Goal: Navigation & Orientation: Find specific page/section

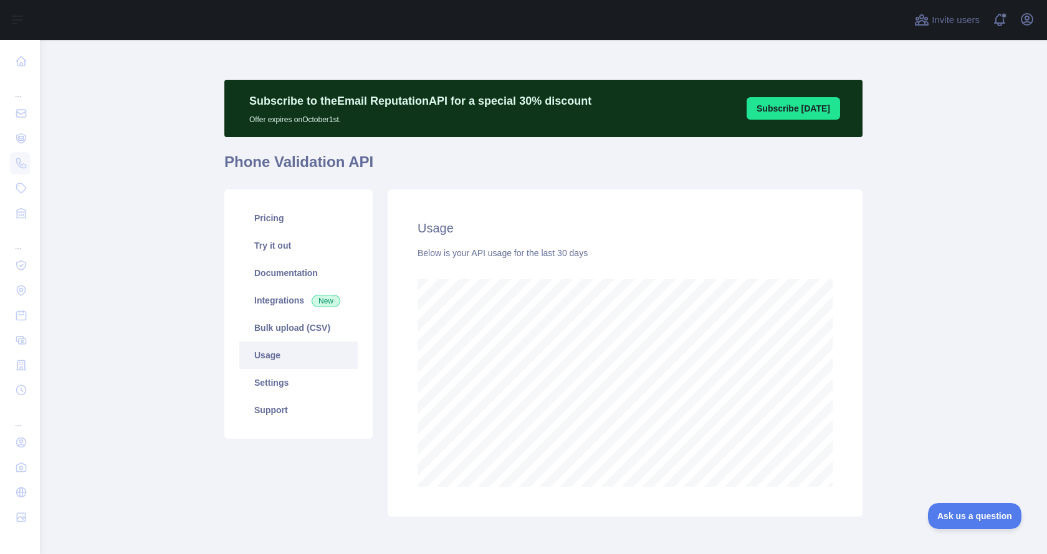
scroll to position [514, 998]
click at [267, 354] on link "Usage" at bounding box center [298, 355] width 118 height 27
click at [264, 384] on link "Settings" at bounding box center [298, 382] width 118 height 27
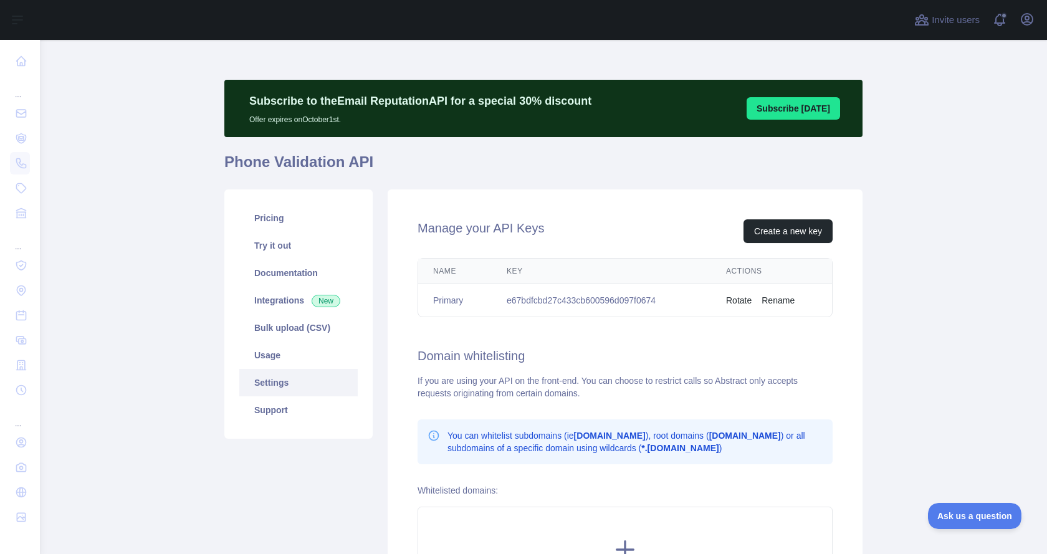
click at [739, 303] on button "Rotate" at bounding box center [739, 300] width 26 height 12
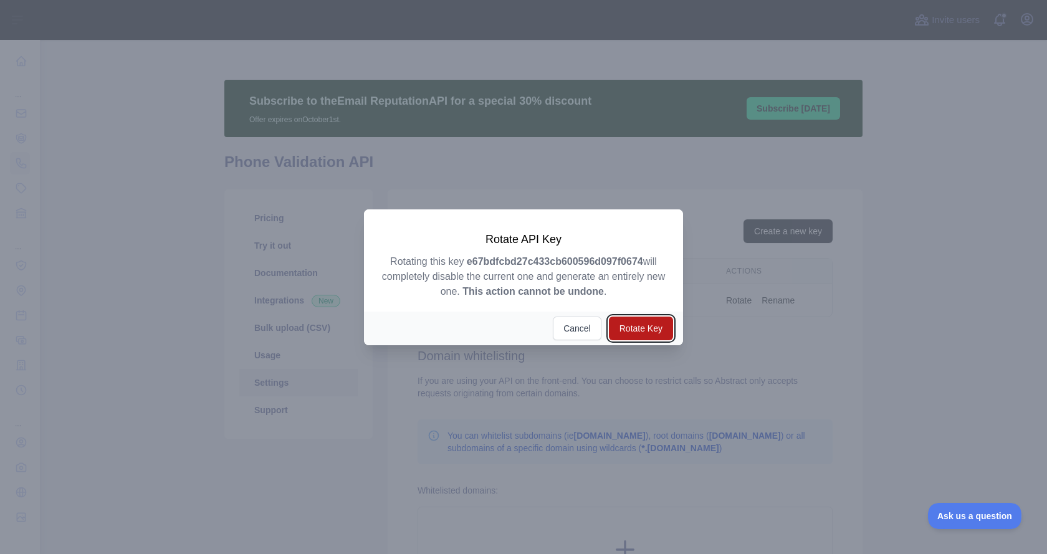
click at [640, 332] on button "Rotate Key" at bounding box center [641, 329] width 64 height 24
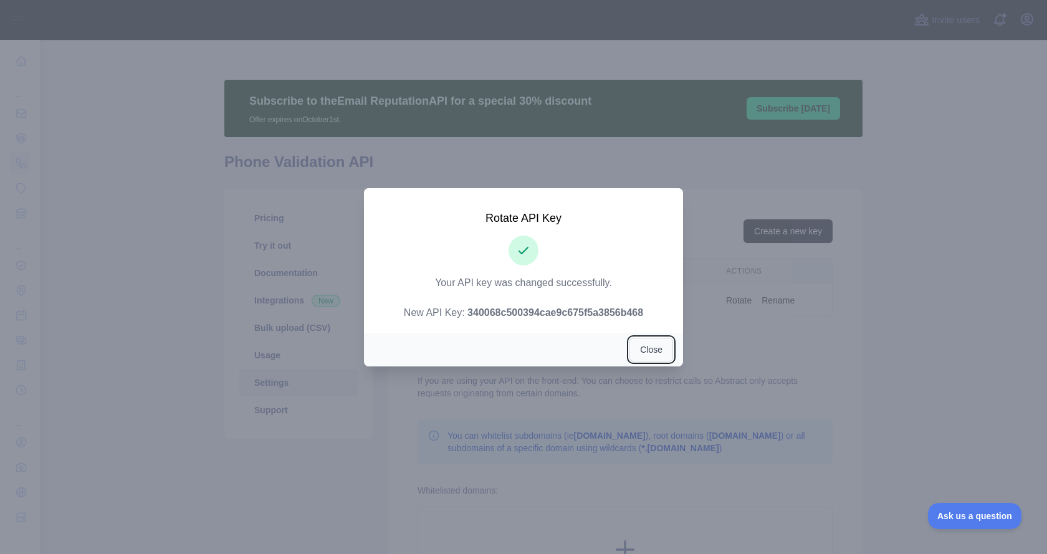
click at [653, 351] on button "Close" at bounding box center [652, 350] width 44 height 24
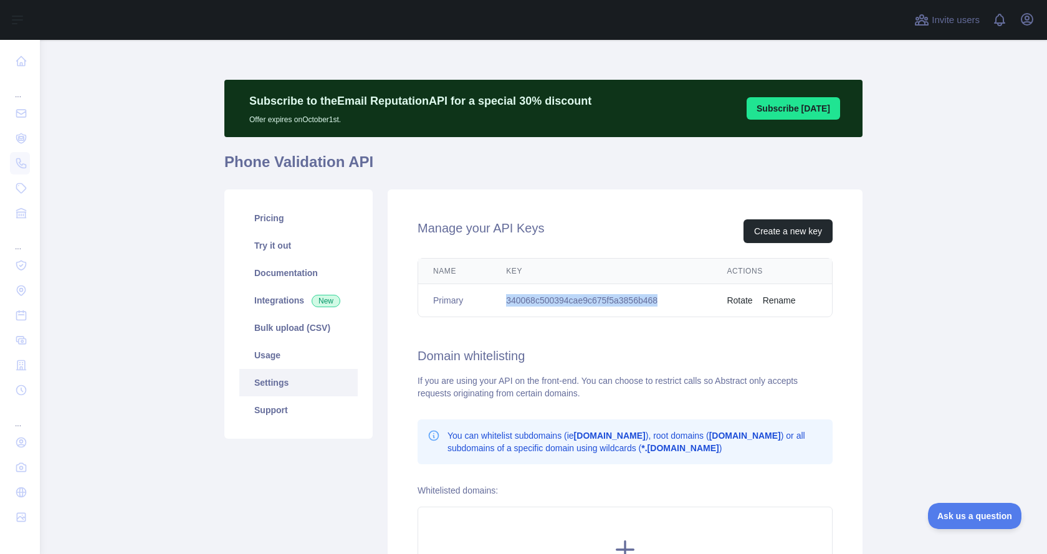
drag, startPoint x: 503, startPoint y: 299, endPoint x: 658, endPoint y: 297, distance: 154.6
click at [656, 297] on td "340068c500394cae9c675f5a3856b468" at bounding box center [601, 300] width 221 height 33
copy td "340068c500394cae9c675f5a3856b468"
click at [658, 297] on td "340068c500394cae9c675f5a3856b468" at bounding box center [601, 300] width 221 height 33
click at [679, 338] on div "Manage your API Keys Create a new key Name Key Actions Primary 340068c500394cae…" at bounding box center [625, 413] width 475 height 446
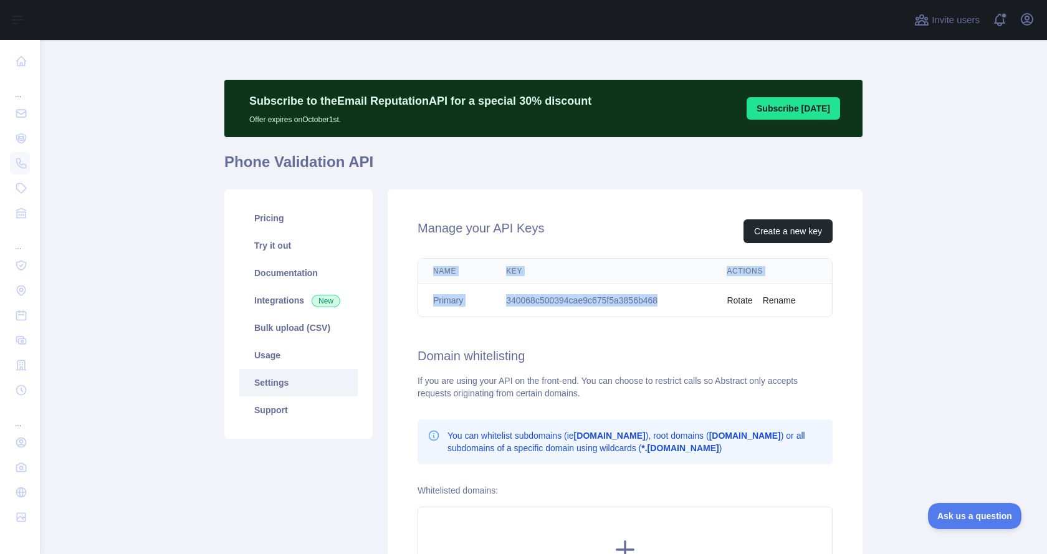
drag, startPoint x: 656, startPoint y: 300, endPoint x: 428, endPoint y: 274, distance: 229.6
click at [428, 274] on table "Name Key Actions Primary 340068c500394cae9c675f5a3856b468 Rotate Rename" at bounding box center [625, 288] width 414 height 58
click at [428, 274] on th "Name" at bounding box center [454, 272] width 73 height 26
drag, startPoint x: 428, startPoint y: 271, endPoint x: 805, endPoint y: 295, distance: 378.5
click at [807, 295] on table "Name Key Actions Primary 340068c500394cae9c675f5a3856b468 Rotate Rename" at bounding box center [625, 288] width 414 height 58
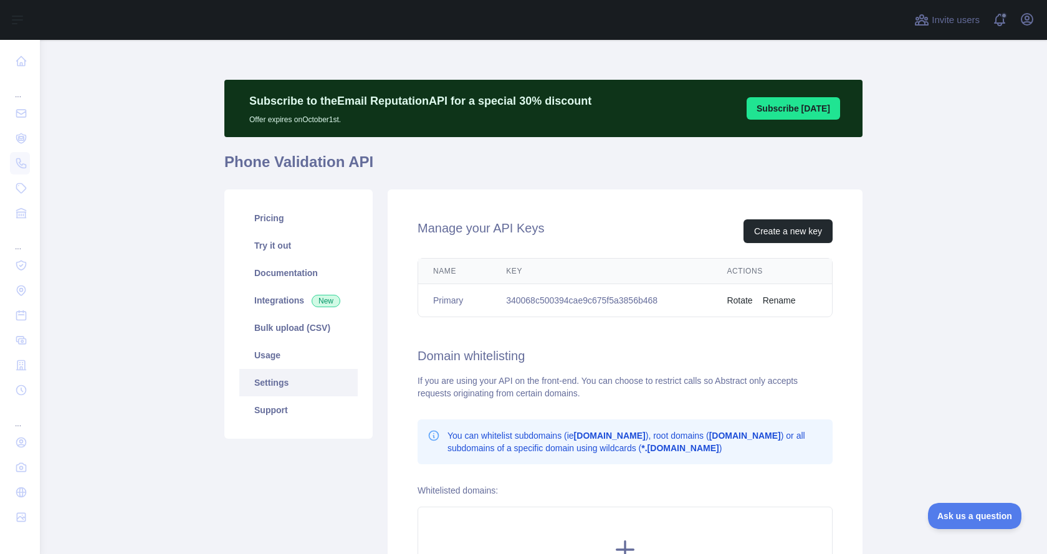
drag, startPoint x: 805, startPoint y: 295, endPoint x: 754, endPoint y: 353, distance: 76.8
click at [805, 296] on td "Rotate Rename" at bounding box center [772, 300] width 120 height 33
click at [629, 329] on div "Manage your API Keys Create a new key Name Key Actions Primary 340068c500394cae…" at bounding box center [625, 413] width 475 height 446
click at [1024, 16] on icon "button" at bounding box center [1027, 19] width 15 height 15
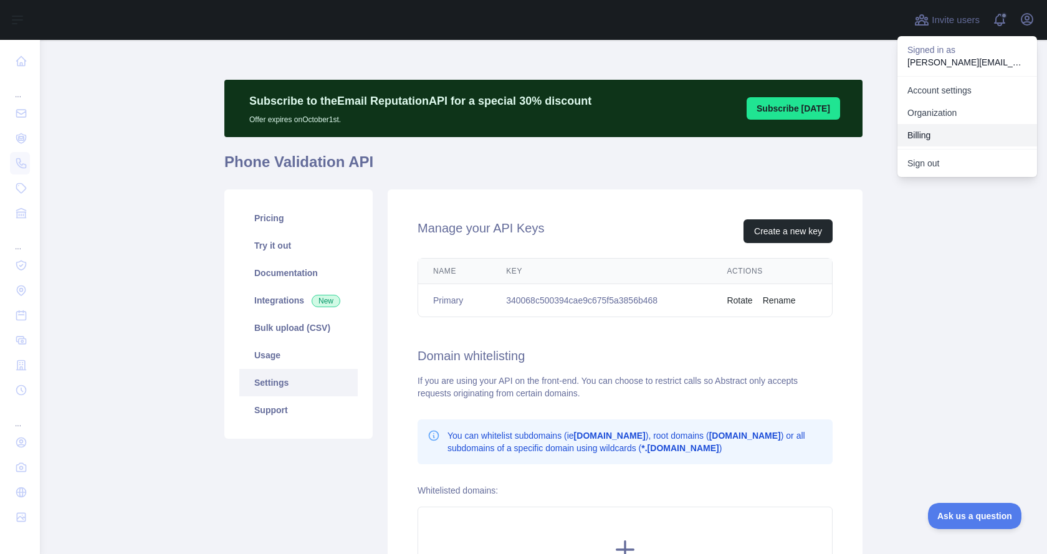
click at [919, 134] on button "Billing" at bounding box center [968, 135] width 140 height 22
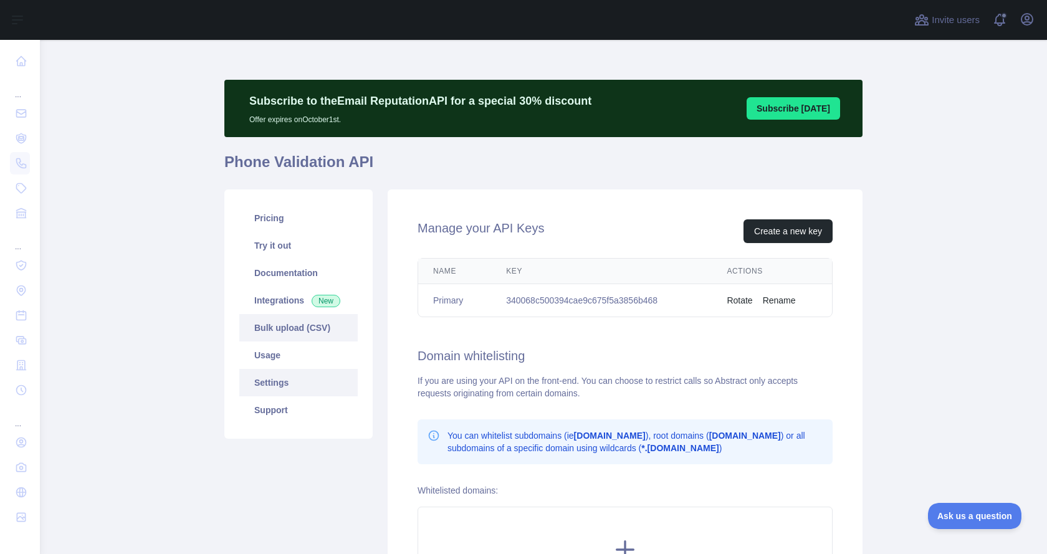
click at [268, 331] on link "Bulk upload (CSV)" at bounding box center [298, 327] width 118 height 27
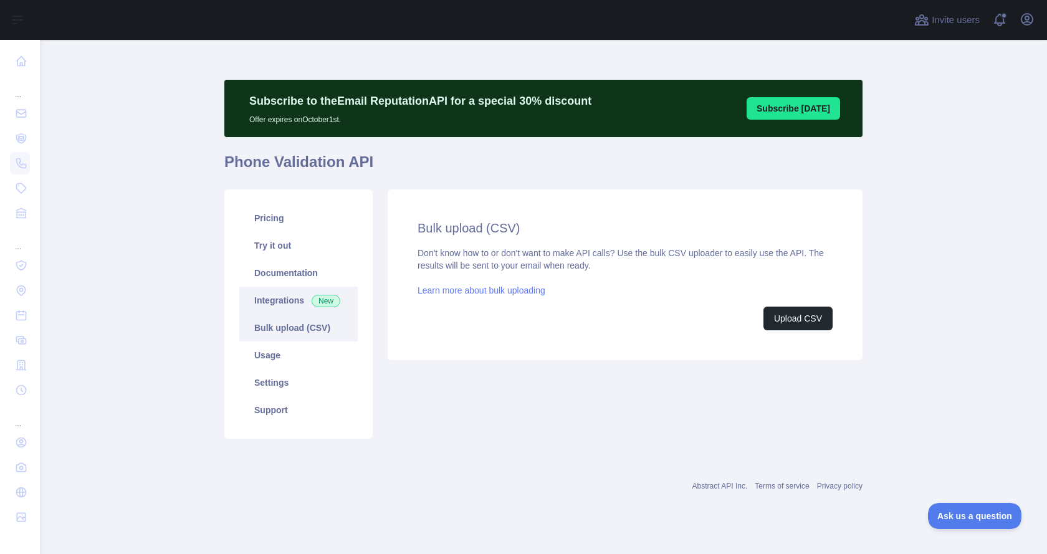
click at [279, 304] on link "Integrations New" at bounding box center [298, 300] width 118 height 27
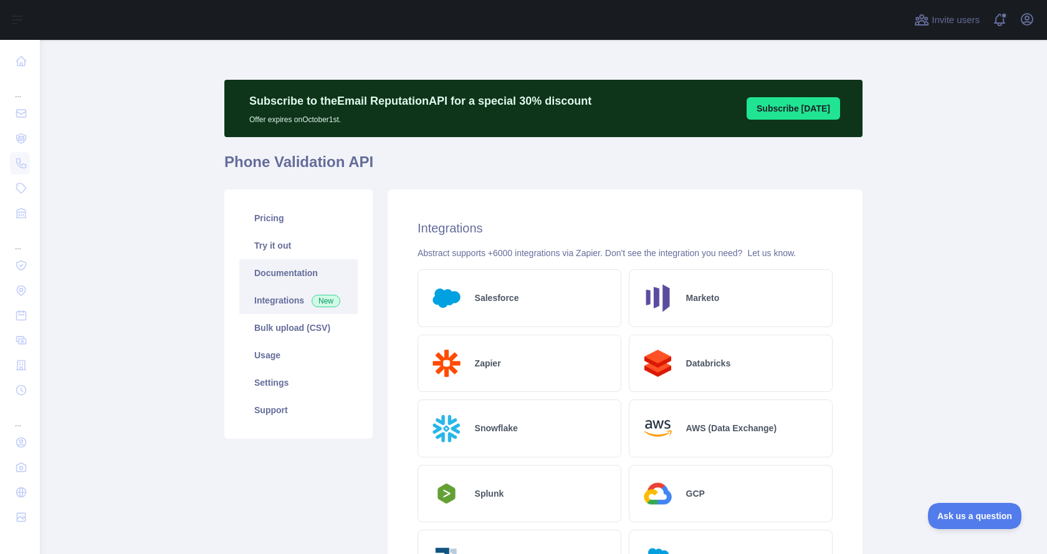
click at [284, 270] on link "Documentation" at bounding box center [298, 272] width 118 height 27
click at [266, 252] on link "Try it out" at bounding box center [298, 245] width 118 height 27
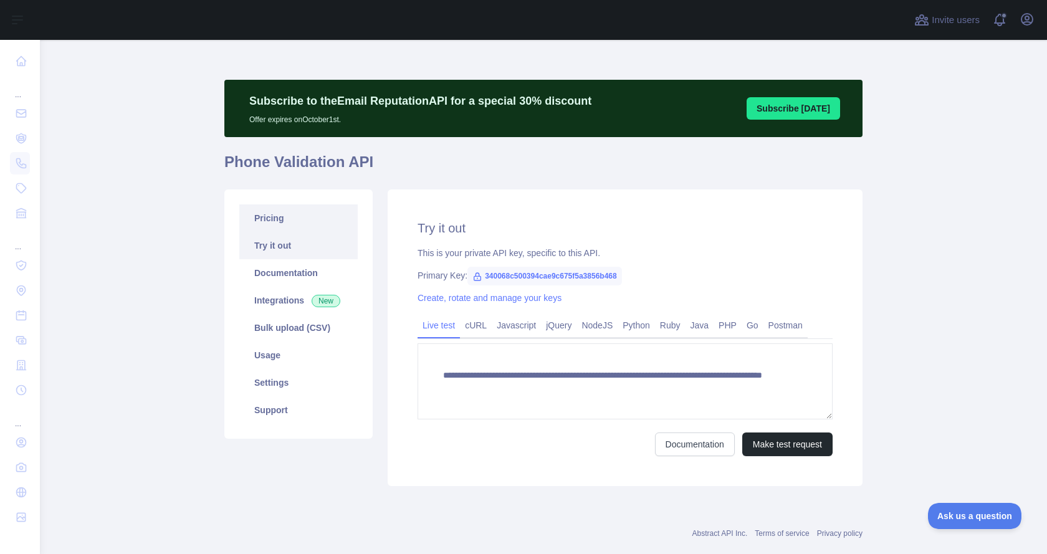
click at [273, 221] on link "Pricing" at bounding box center [298, 217] width 118 height 27
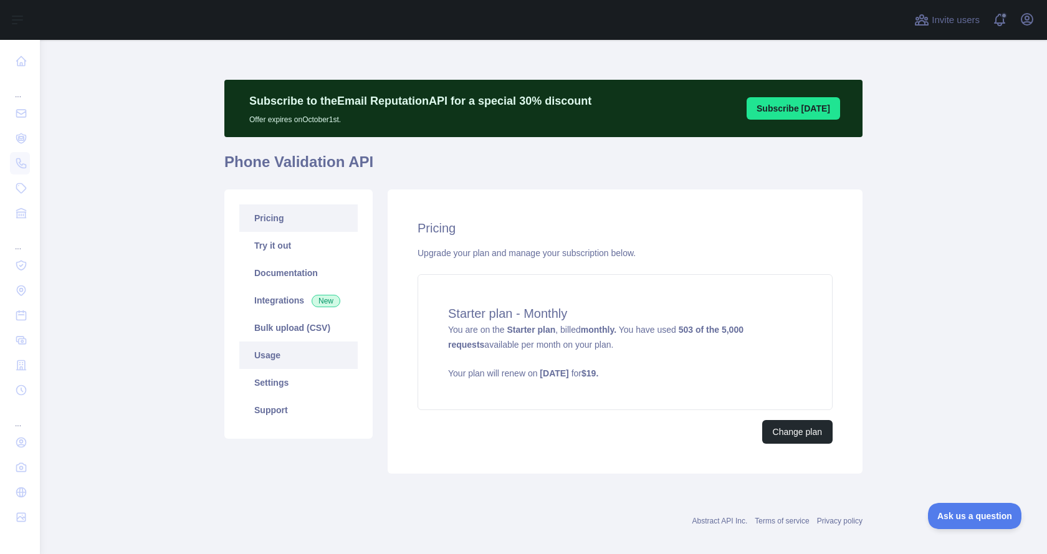
click at [276, 358] on link "Usage" at bounding box center [298, 355] width 118 height 27
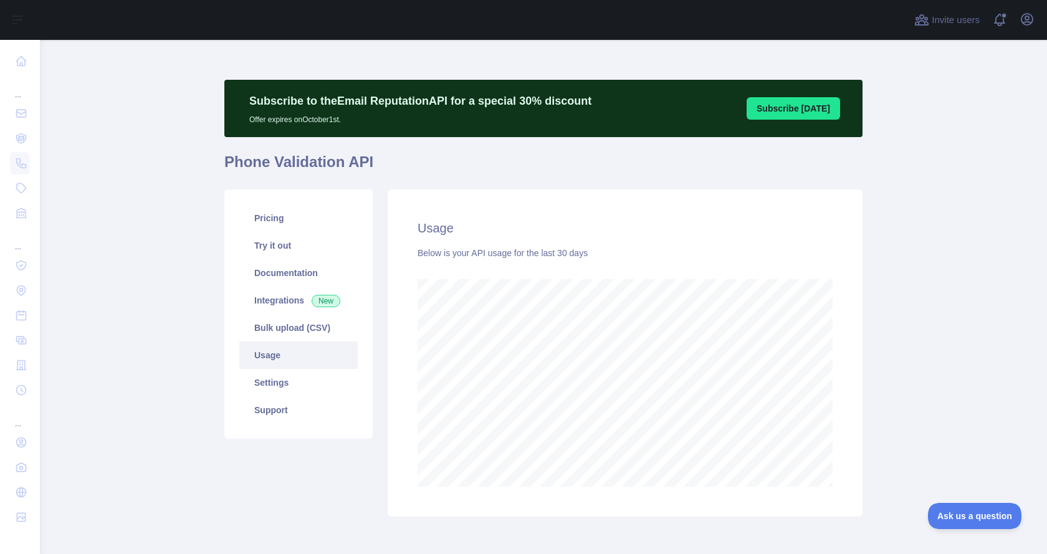
scroll to position [514, 998]
